Goal: Transaction & Acquisition: Obtain resource

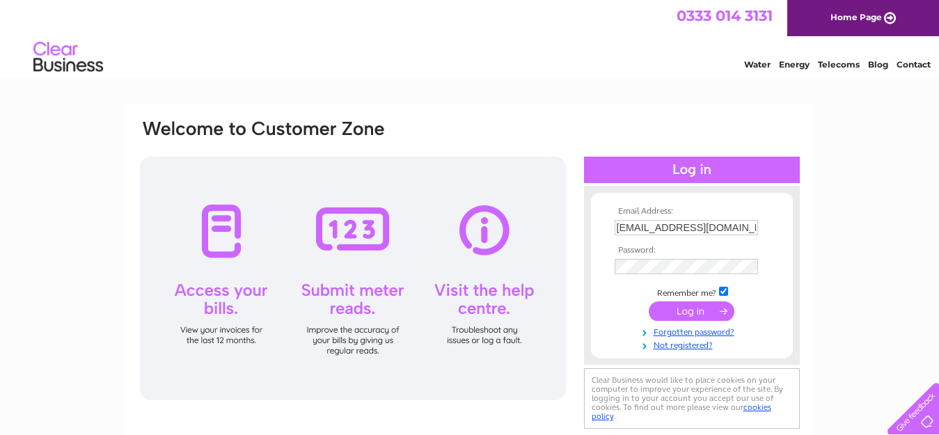
click at [752, 228] on input "GeorgefieldFarm@outlook.com" at bounding box center [685, 227] width 143 height 15
type input "sandrascottages@outlook.com"
click at [699, 310] on input "submit" at bounding box center [691, 310] width 86 height 19
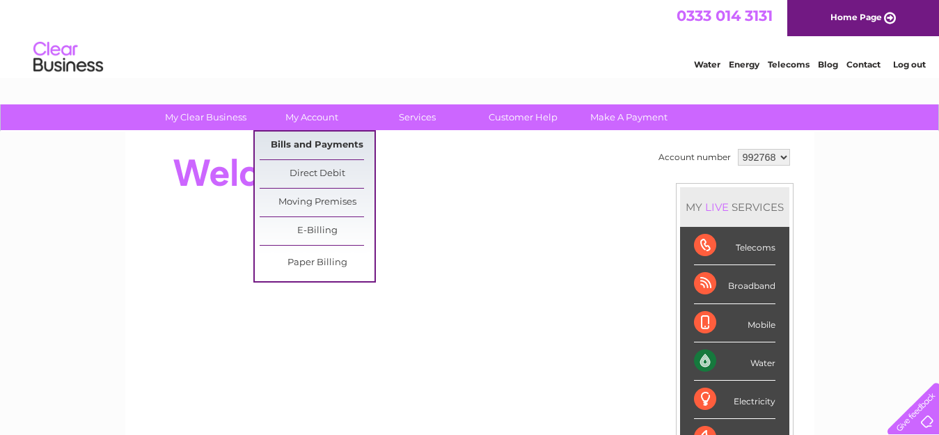
click at [312, 144] on link "Bills and Payments" at bounding box center [317, 146] width 115 height 28
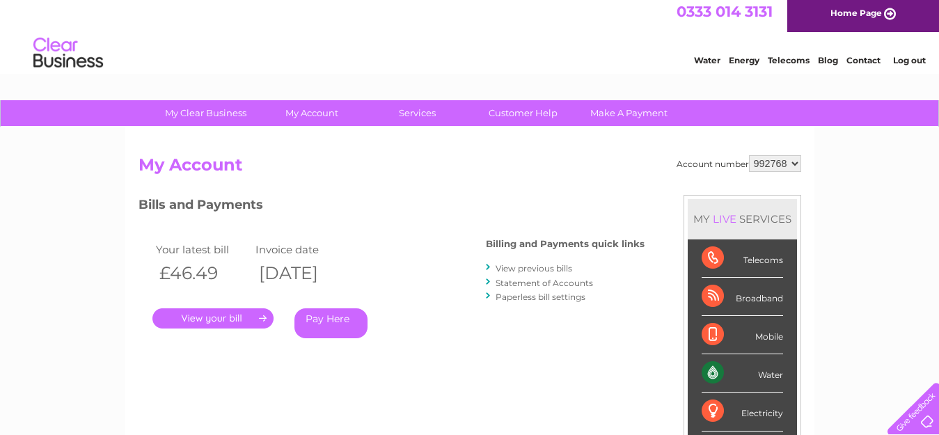
scroll to position [70, 0]
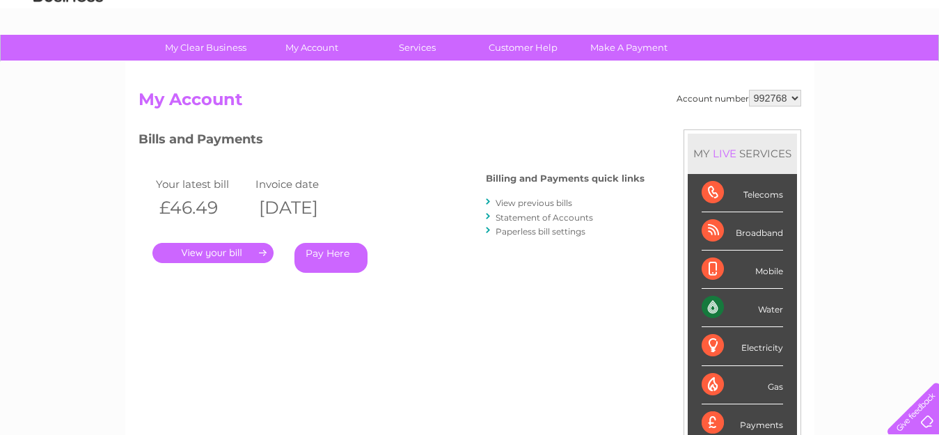
click at [212, 253] on link "." at bounding box center [212, 253] width 121 height 20
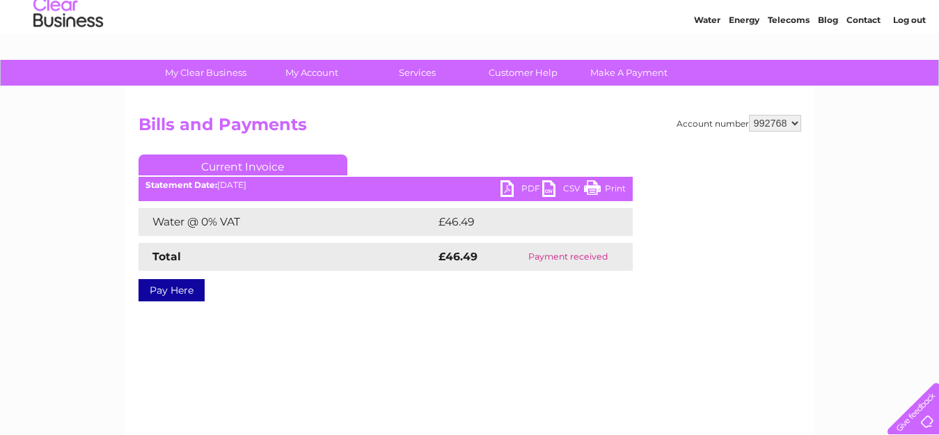
scroll to position [70, 0]
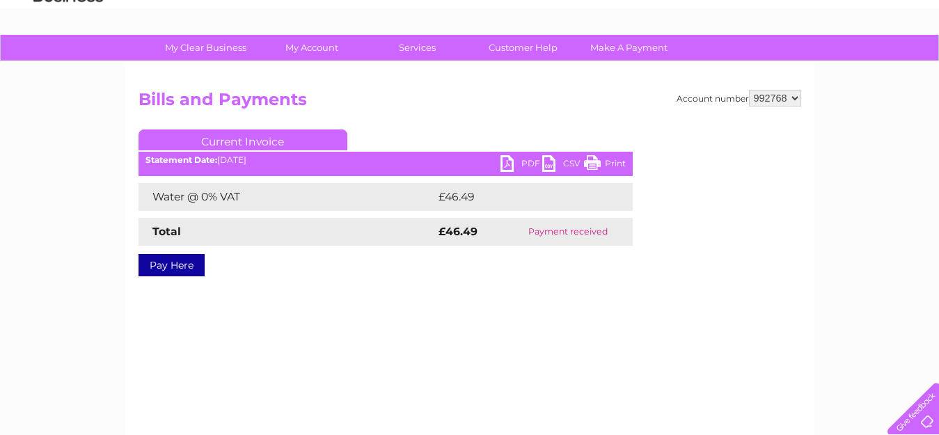
click at [511, 166] on link "PDF" at bounding box center [521, 165] width 42 height 20
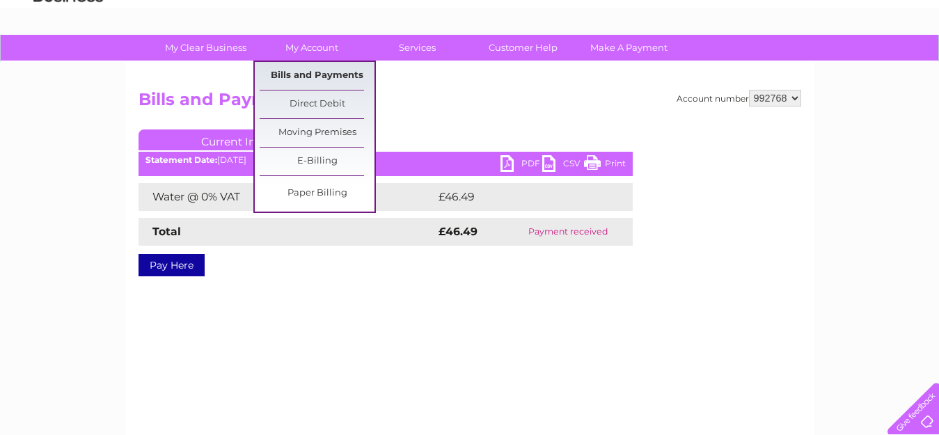
click at [310, 79] on link "Bills and Payments" at bounding box center [317, 76] width 115 height 28
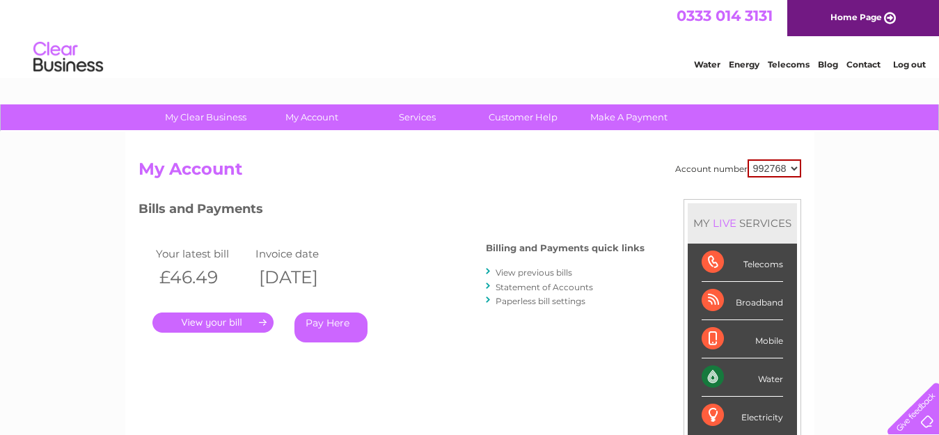
click at [527, 271] on link "View previous bills" at bounding box center [533, 272] width 77 height 10
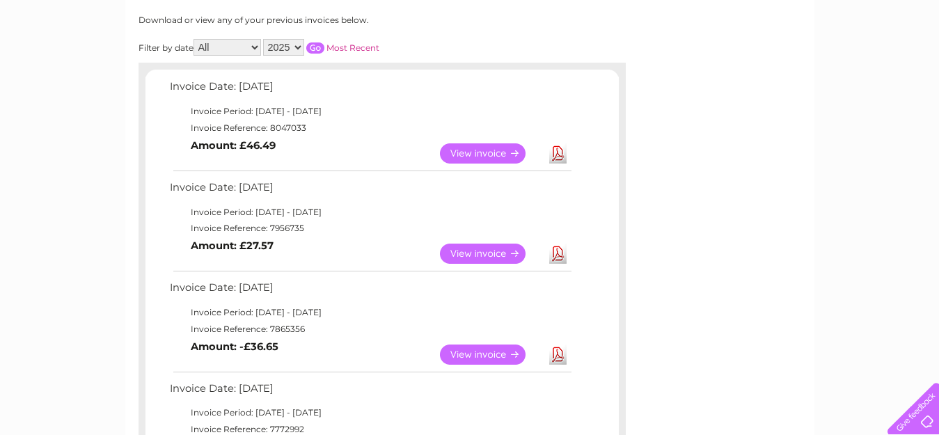
scroll to position [209, 0]
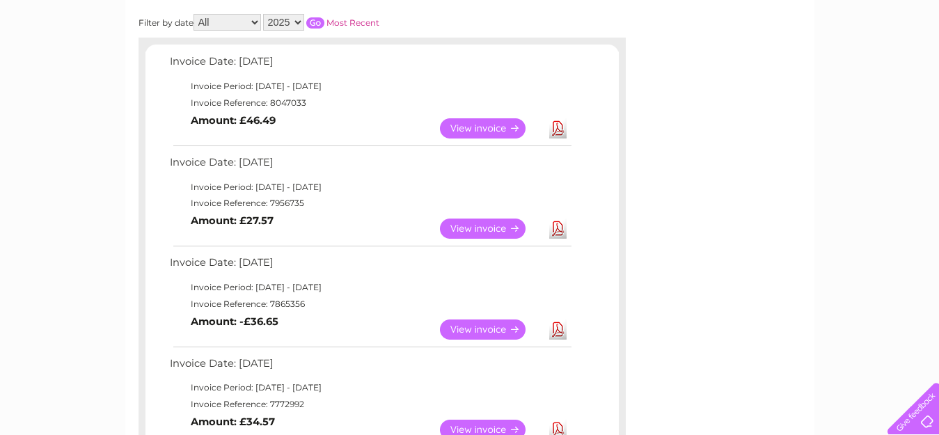
click at [553, 230] on link "Download" at bounding box center [557, 228] width 17 height 20
click at [557, 330] on link "Download" at bounding box center [557, 329] width 17 height 20
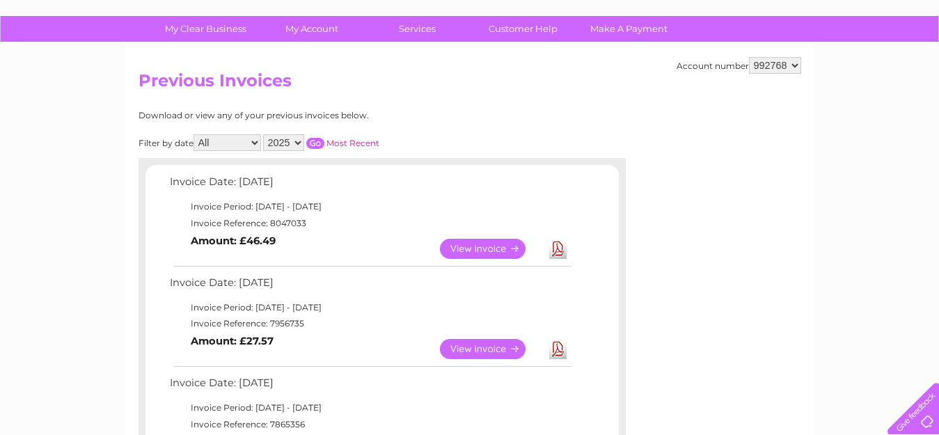
scroll to position [0, 0]
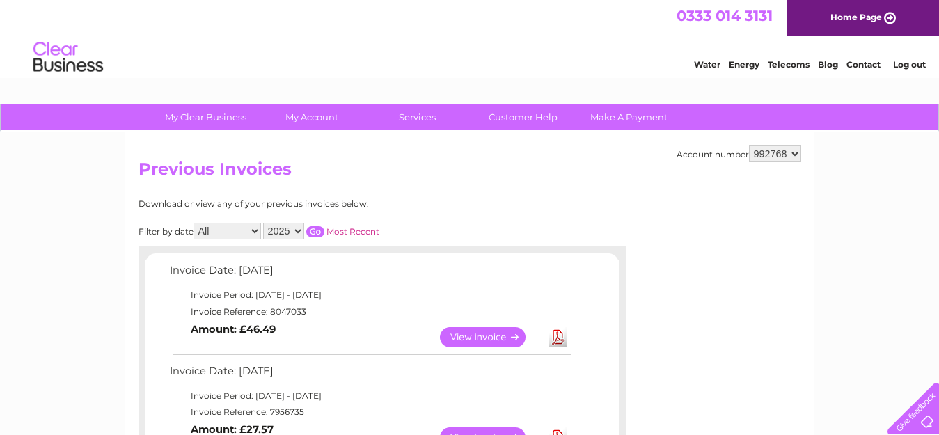
click at [797, 154] on select "992768 992774" at bounding box center [775, 153] width 52 height 17
select select "992774"
click at [749, 145] on select "992768 992774" at bounding box center [775, 153] width 52 height 17
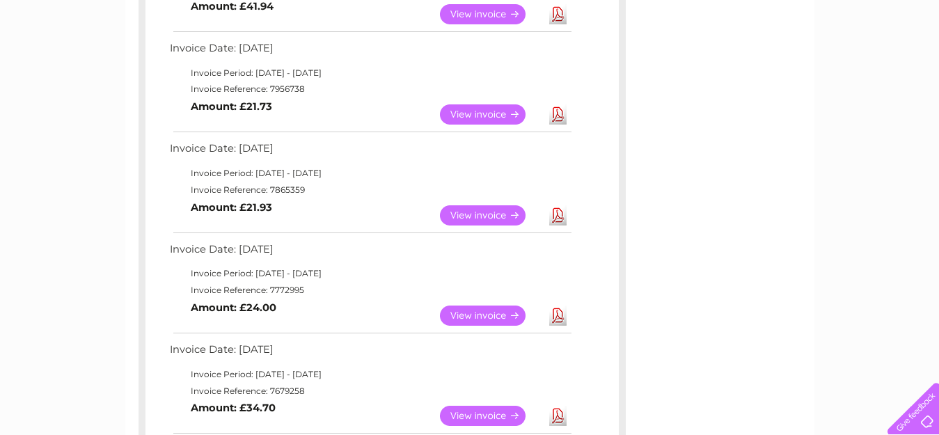
scroll to position [348, 0]
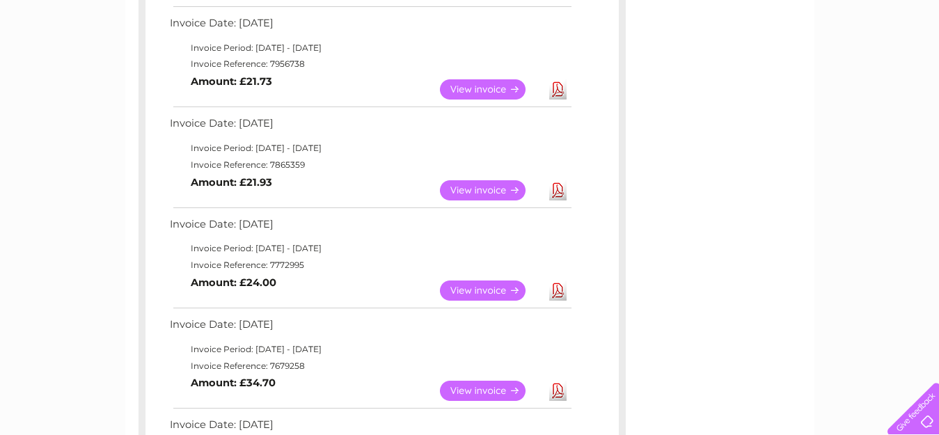
click at [557, 188] on link "Download" at bounding box center [557, 190] width 17 height 20
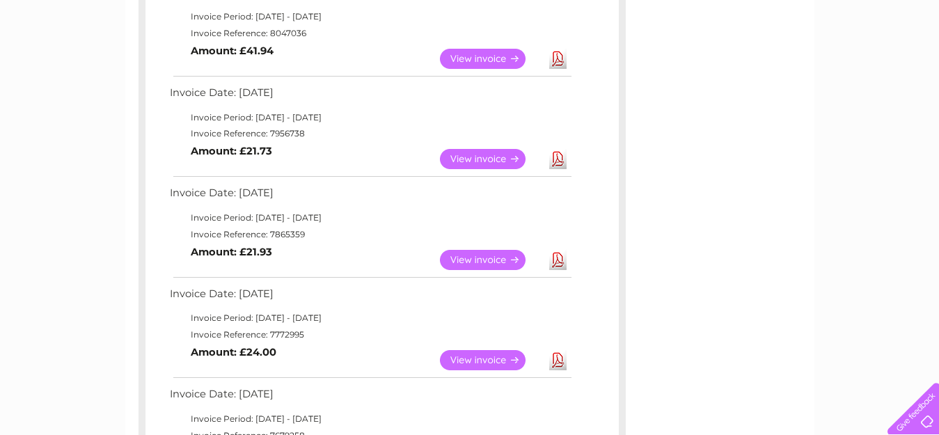
click at [560, 161] on link "Download" at bounding box center [557, 159] width 17 height 20
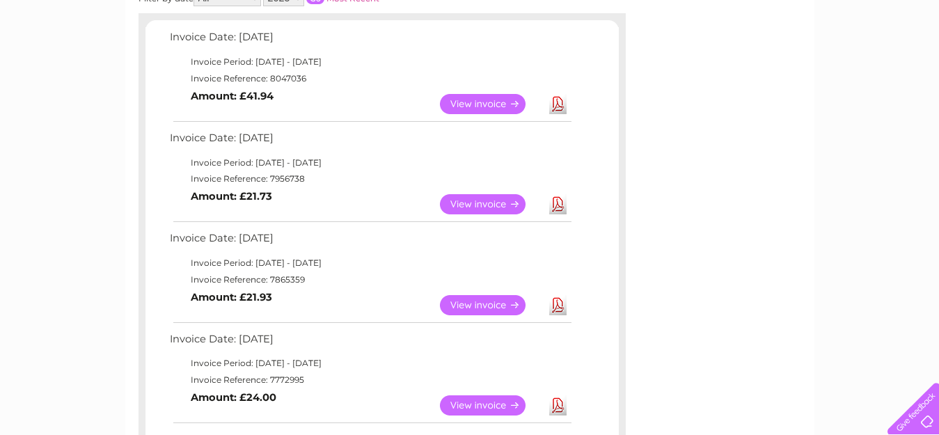
scroll to position [209, 0]
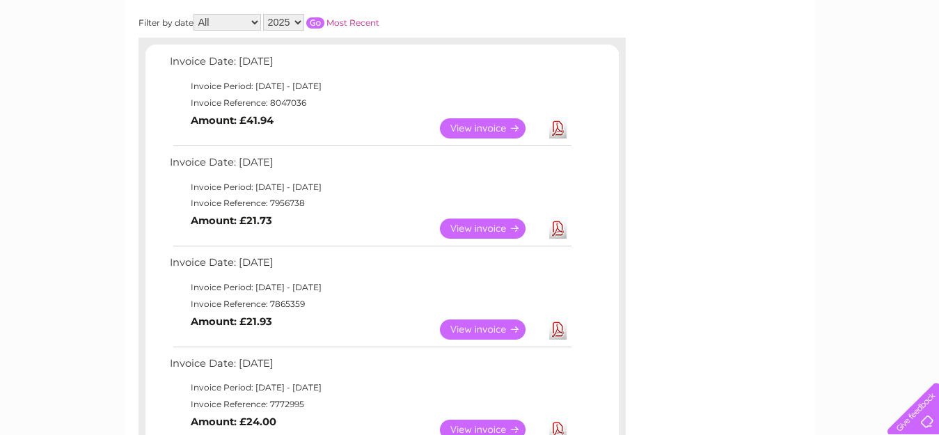
click at [557, 125] on link "Download" at bounding box center [557, 128] width 17 height 20
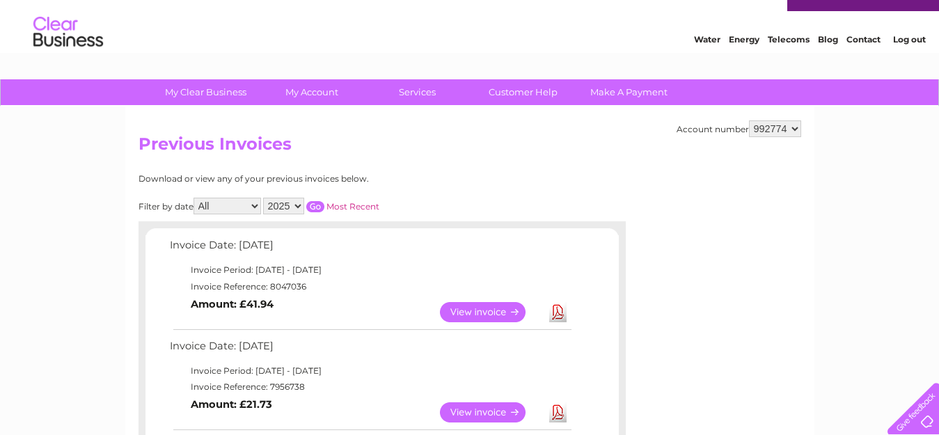
scroll to position [0, 0]
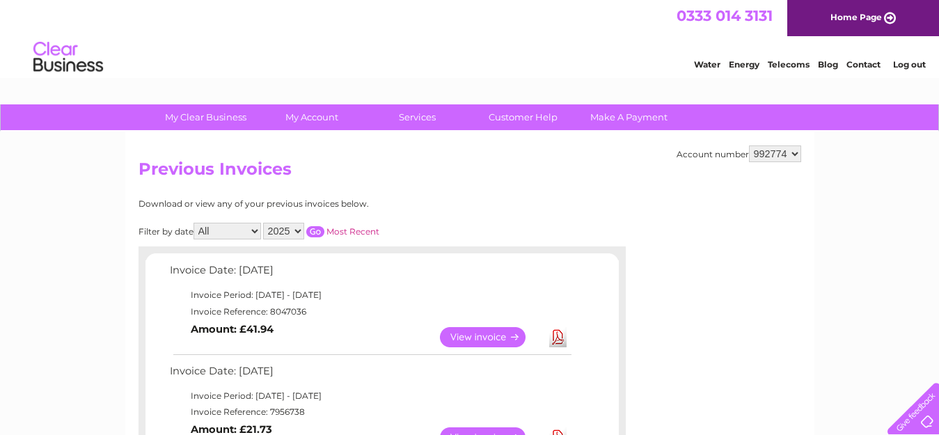
click at [905, 65] on link "Log out" at bounding box center [909, 64] width 33 height 10
